Goal: Check status: Check status

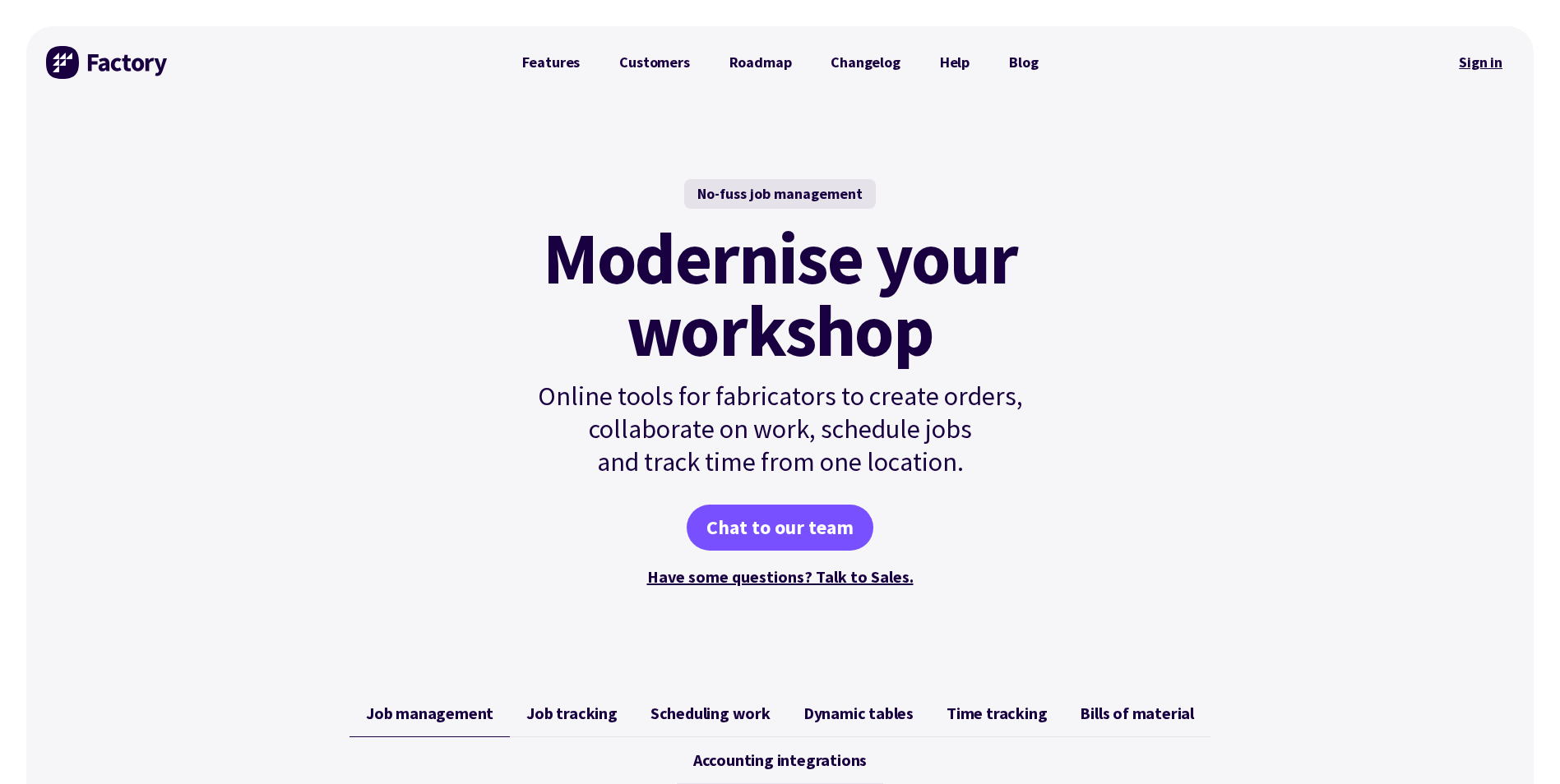
click at [1478, 58] on link "Sign in" at bounding box center [1481, 62] width 66 height 37
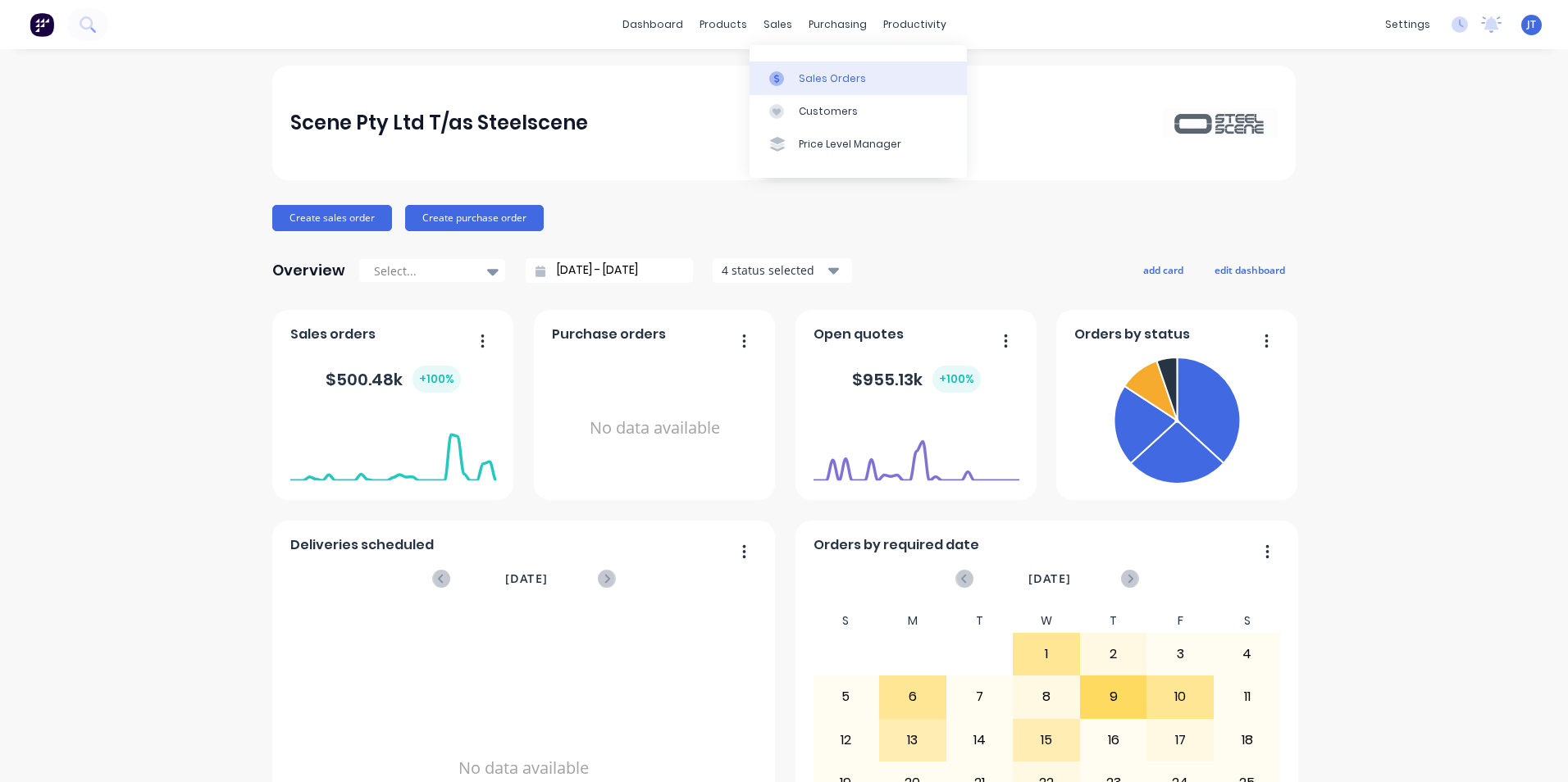
click at [824, 87] on link "Sales Orders" at bounding box center [858, 78] width 217 height 33
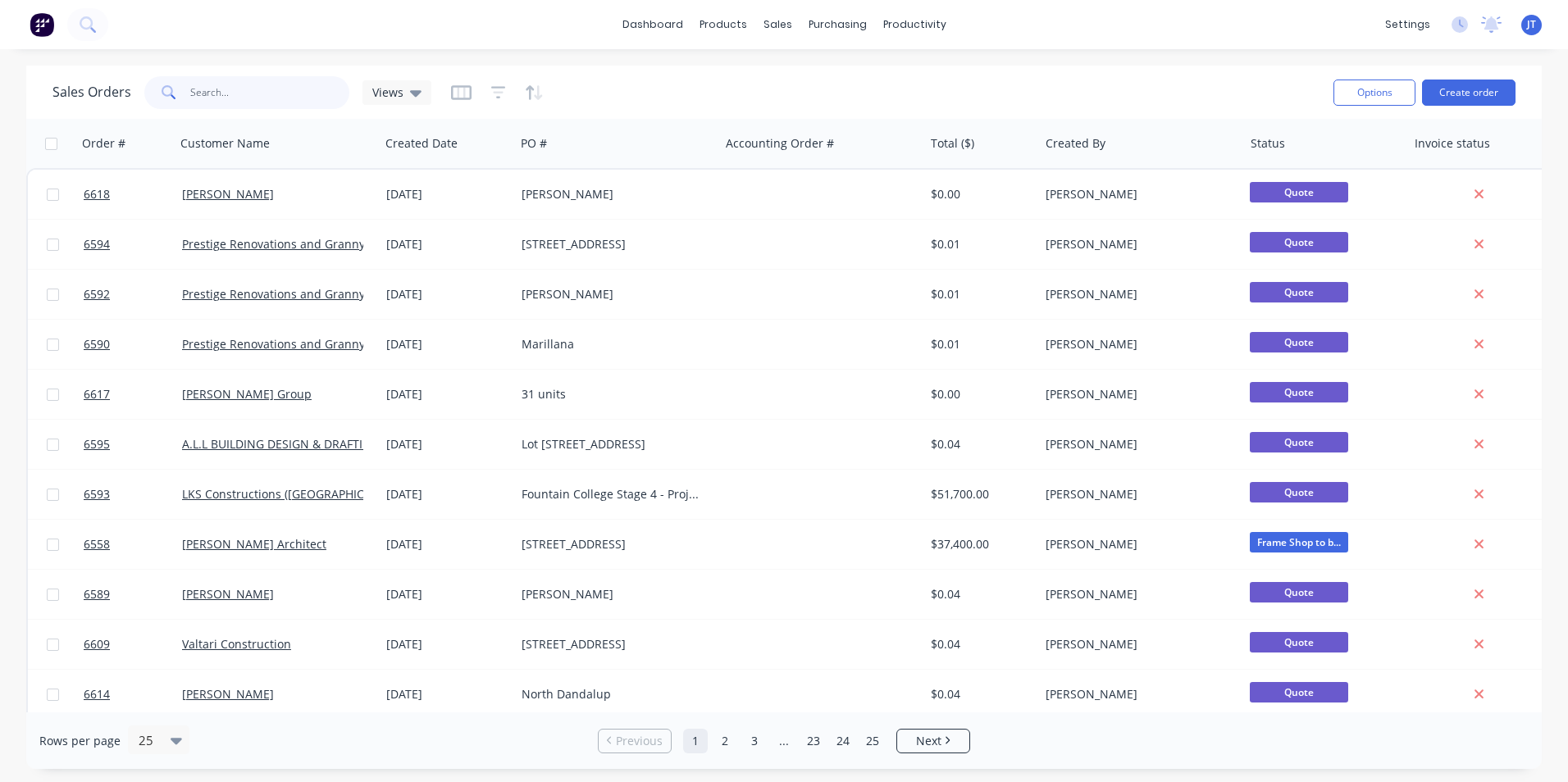
click at [258, 82] on input "text" at bounding box center [270, 93] width 160 height 33
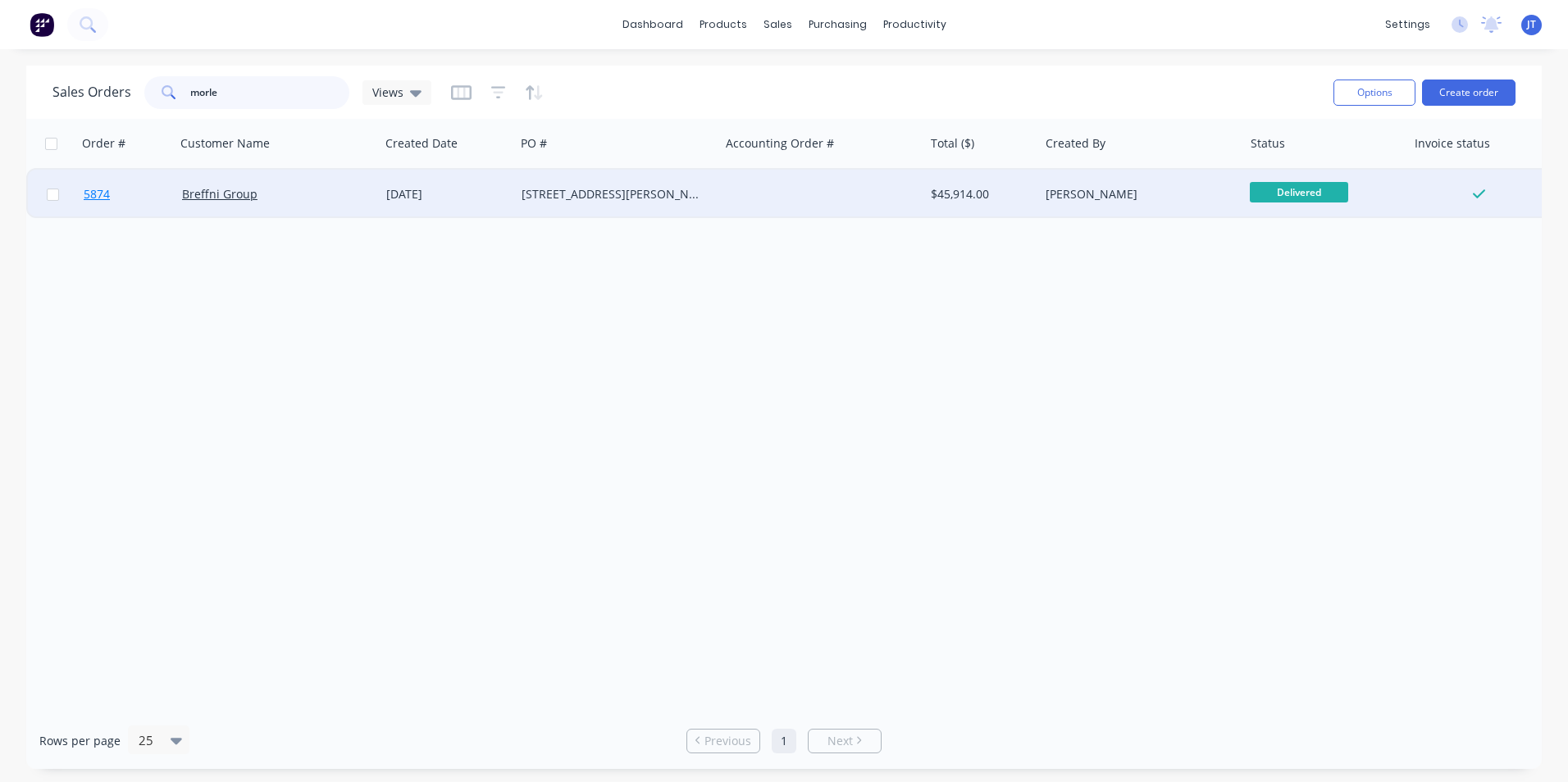
type input "morle"
click at [102, 190] on span "5874" at bounding box center [96, 194] width 26 height 17
